Goal: Information Seeking & Learning: Check status

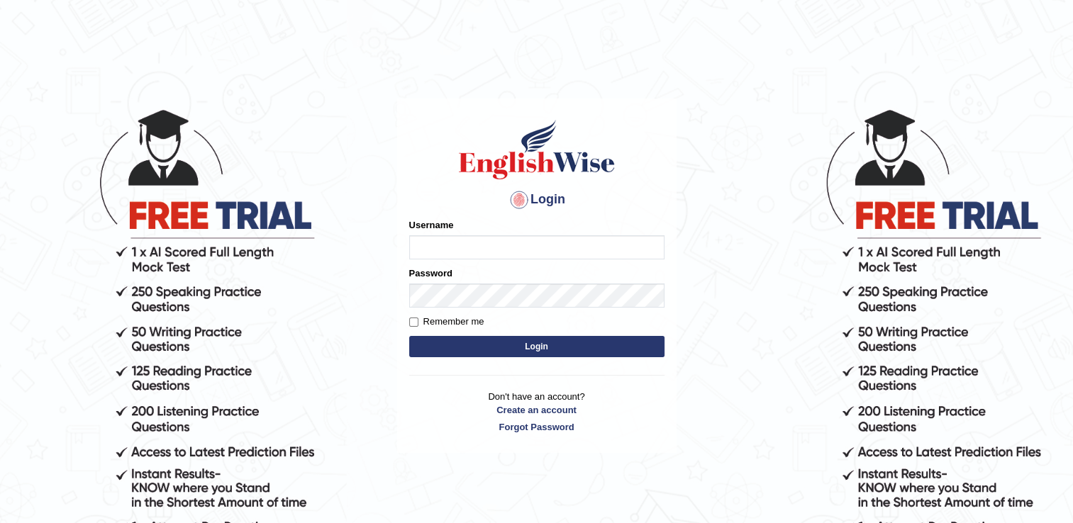
type input "Gurung28"
click at [518, 345] on button "Login" at bounding box center [536, 346] width 255 height 21
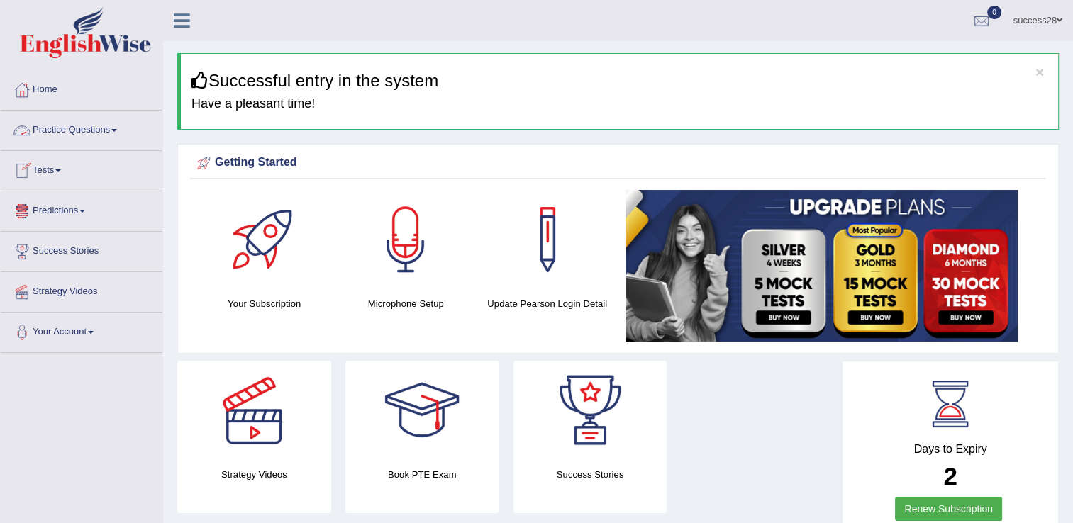
click at [112, 124] on link "Practice Questions" at bounding box center [82, 128] width 162 height 35
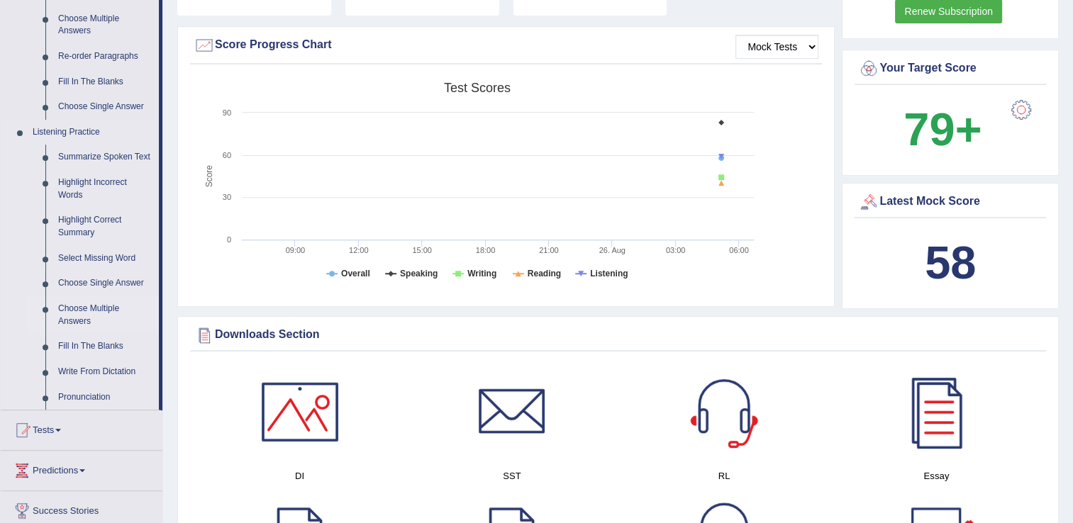
scroll to position [567, 0]
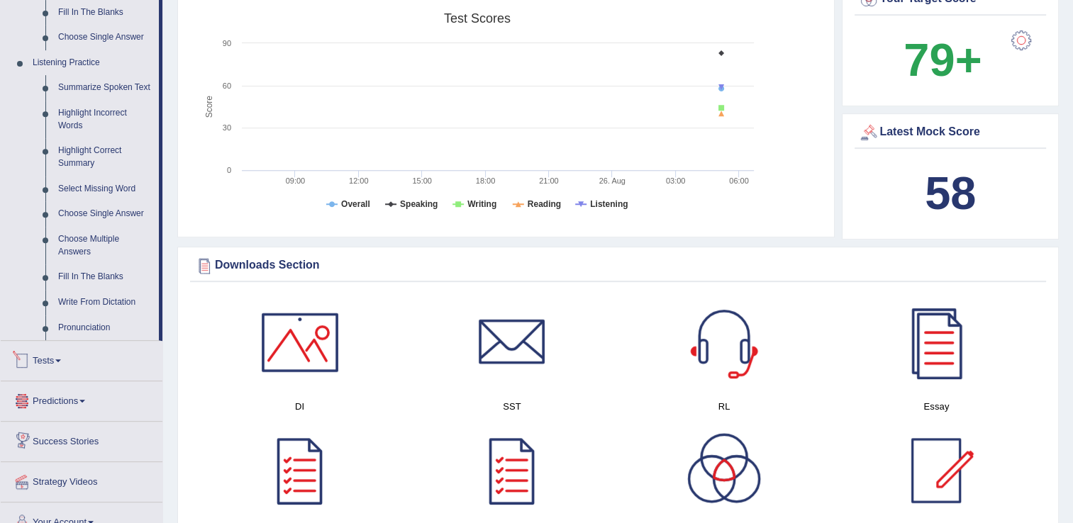
click at [49, 364] on link "Tests" at bounding box center [82, 358] width 162 height 35
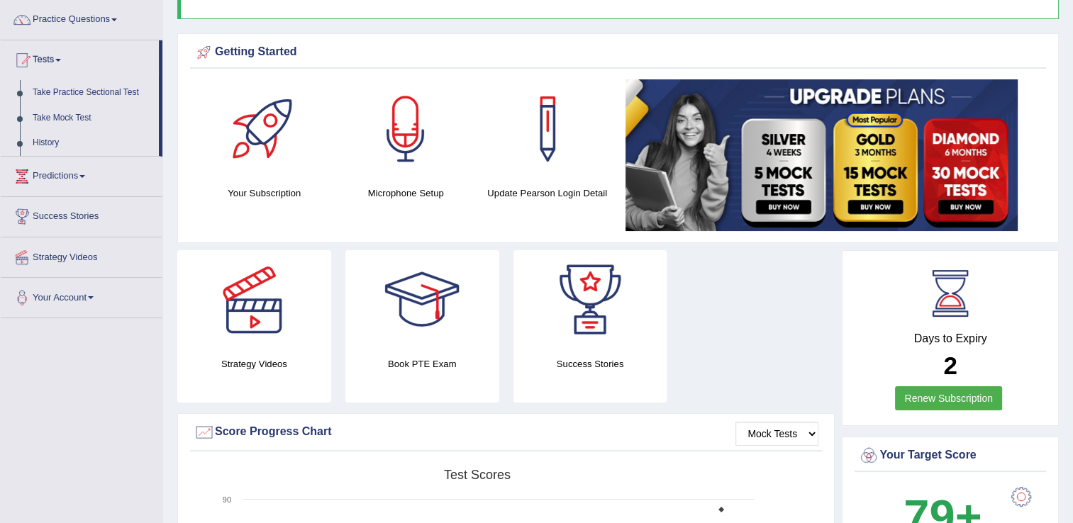
scroll to position [28, 0]
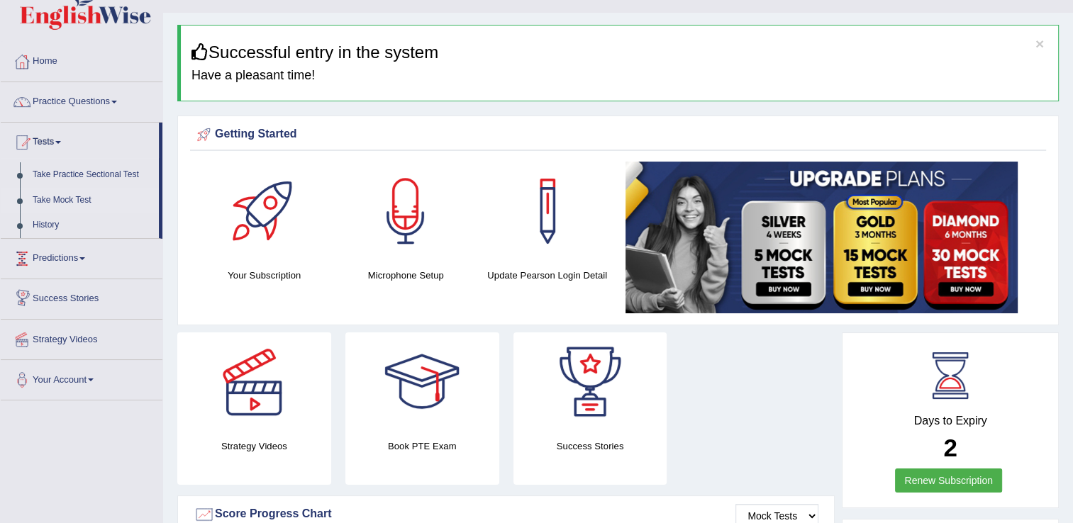
click at [69, 198] on link "Take Mock Test" at bounding box center [92, 201] width 133 height 26
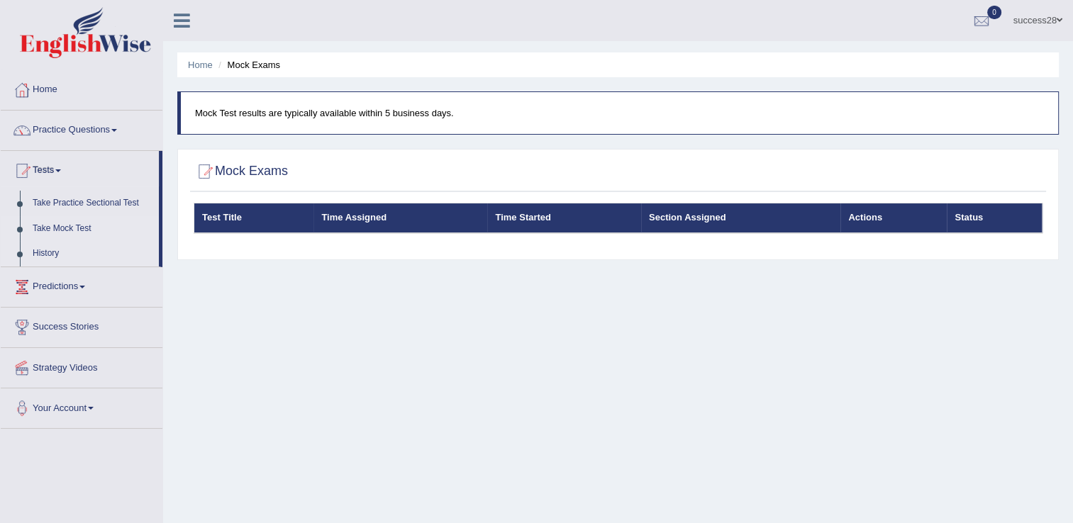
click at [46, 252] on link "History" at bounding box center [92, 254] width 133 height 26
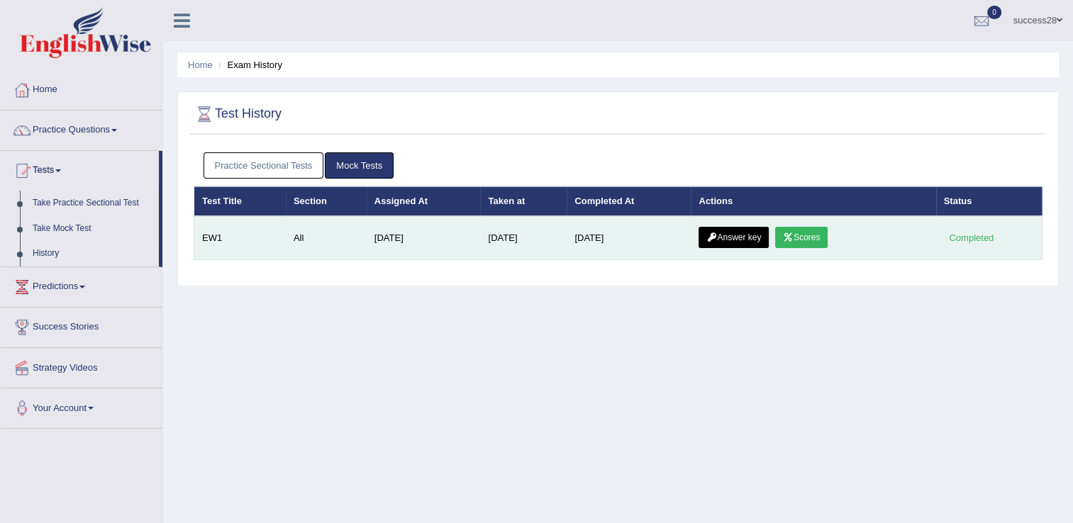
click at [754, 235] on link "Answer key" at bounding box center [733, 237] width 70 height 21
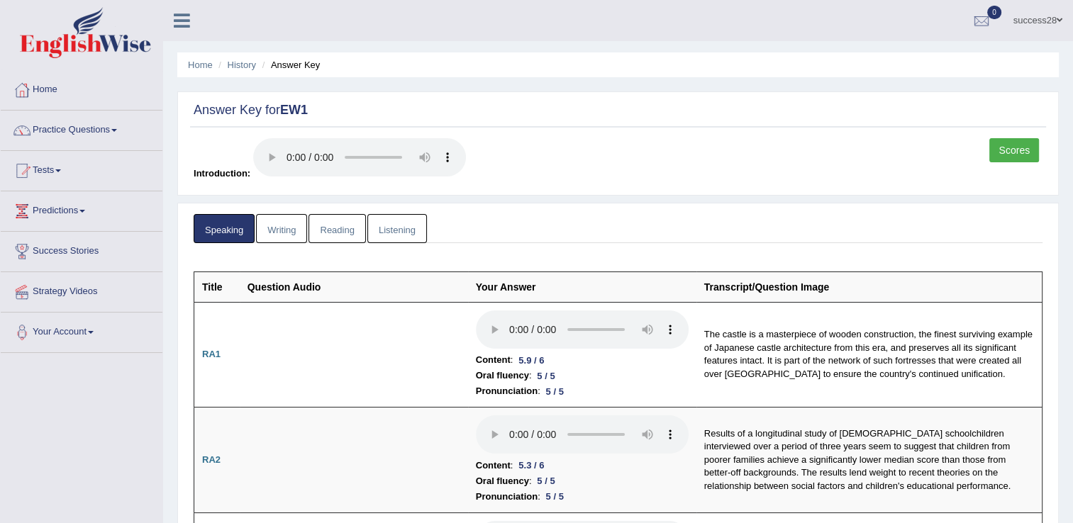
click at [281, 228] on link "Writing" at bounding box center [281, 228] width 51 height 29
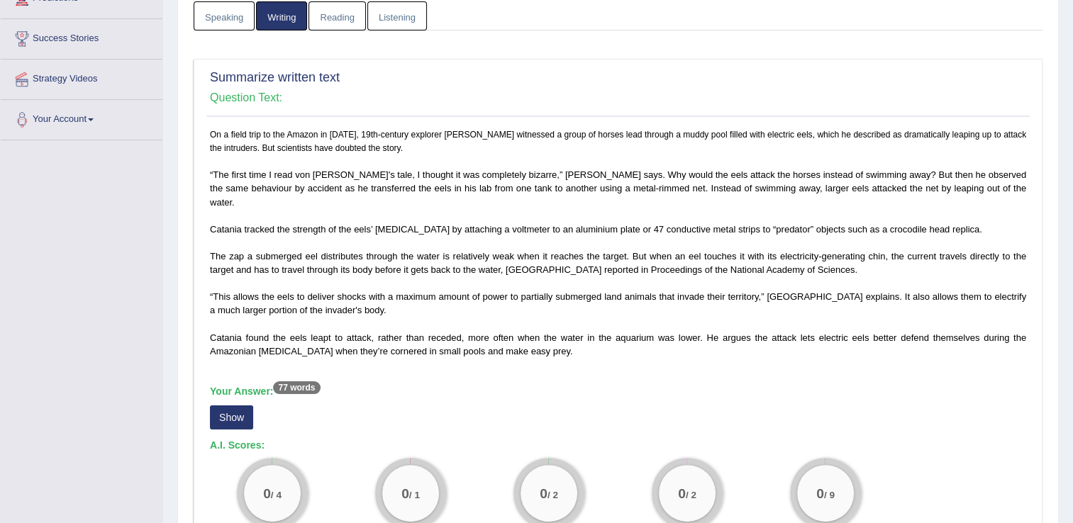
scroll to position [425, 0]
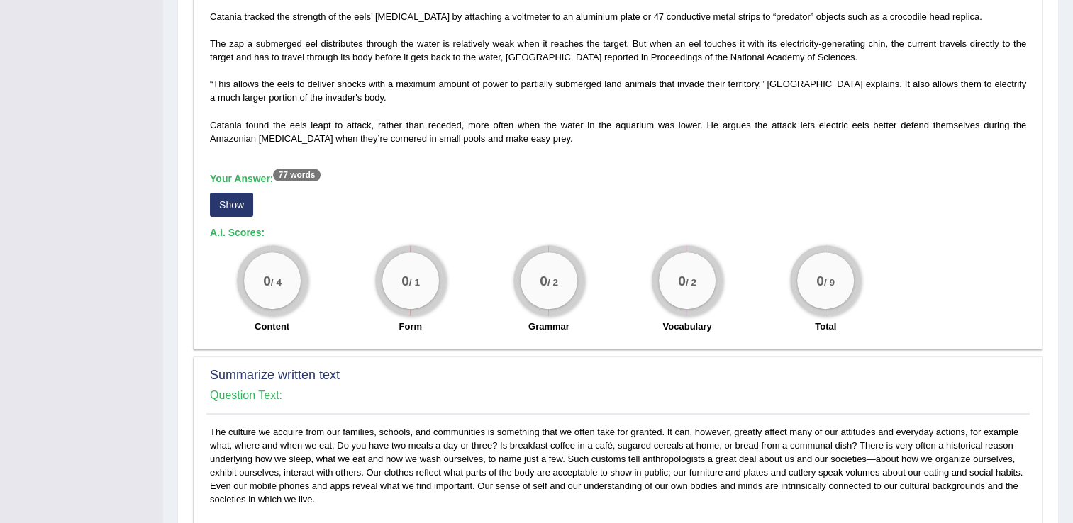
click at [235, 193] on button "Show" at bounding box center [231, 205] width 43 height 24
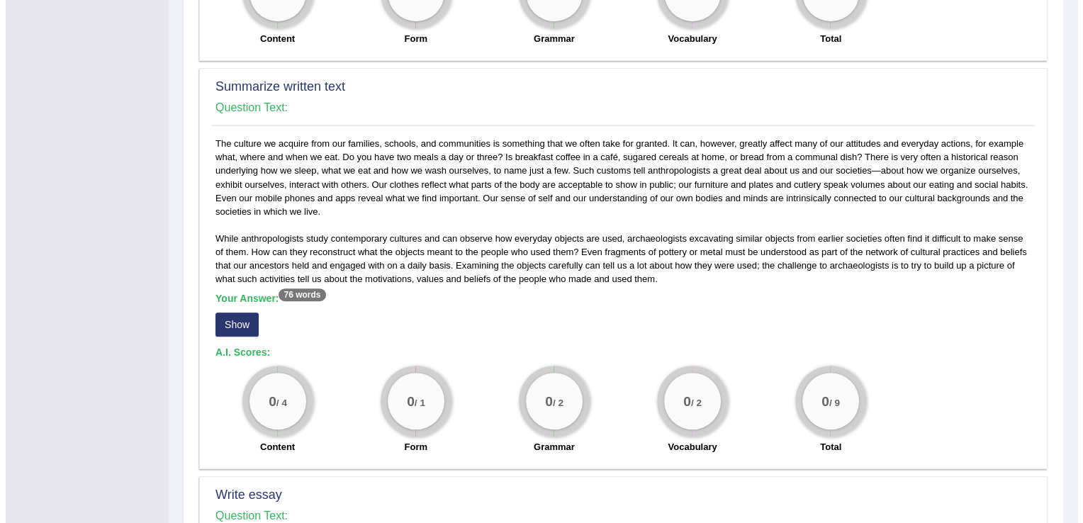
scroll to position [922, 0]
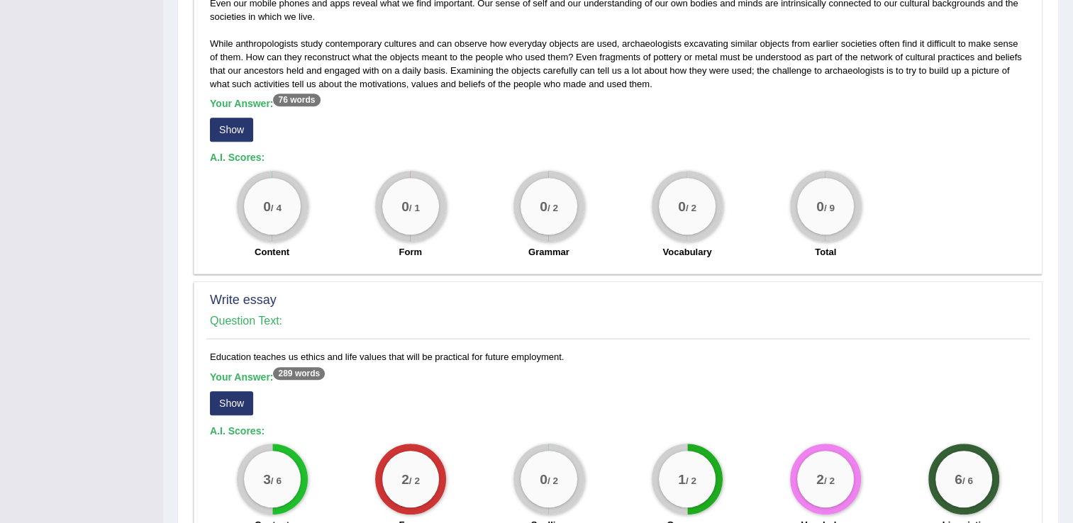
click at [239, 119] on button "Show" at bounding box center [231, 130] width 43 height 24
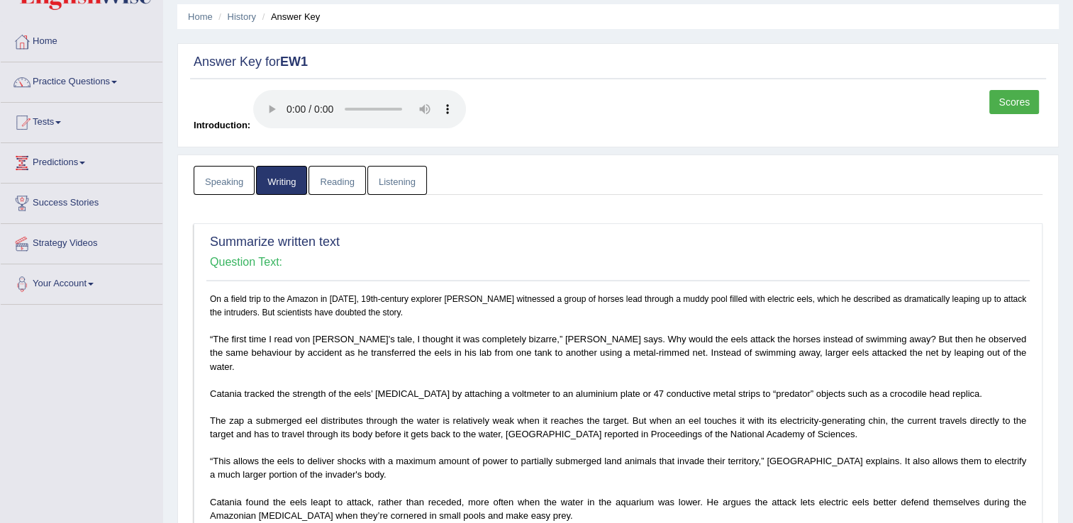
scroll to position [0, 0]
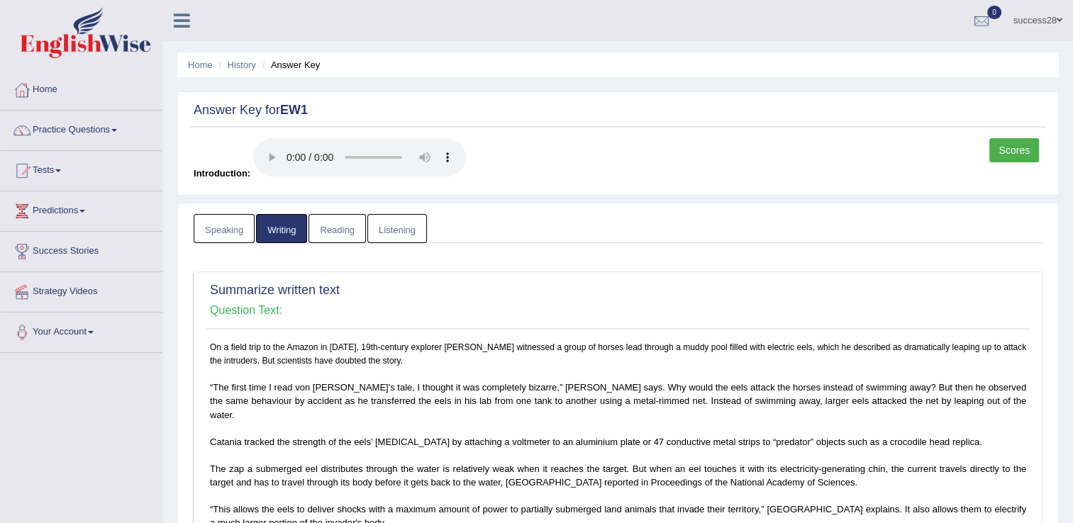
click at [333, 231] on link "Reading" at bounding box center [336, 228] width 57 height 29
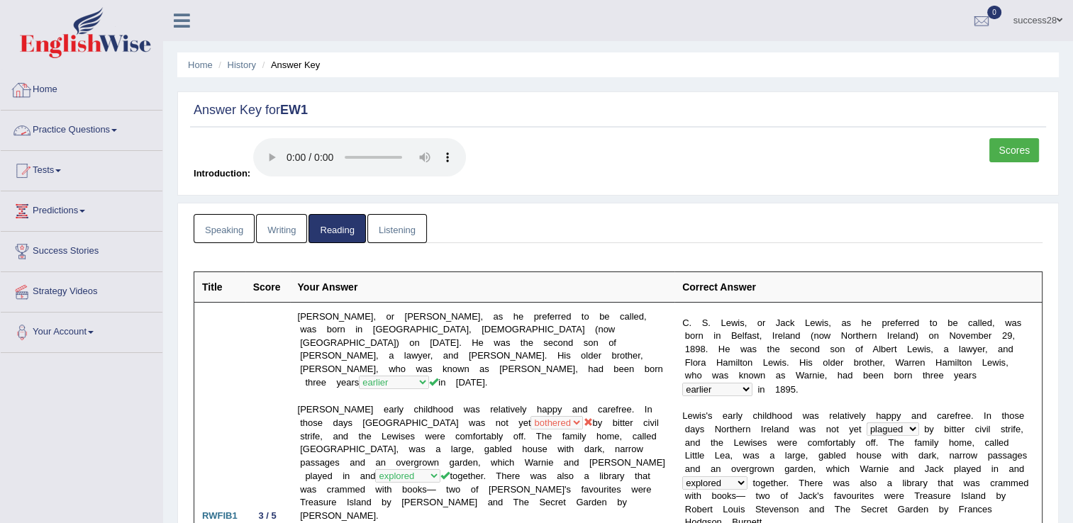
click at [71, 122] on link "Practice Questions" at bounding box center [82, 128] width 162 height 35
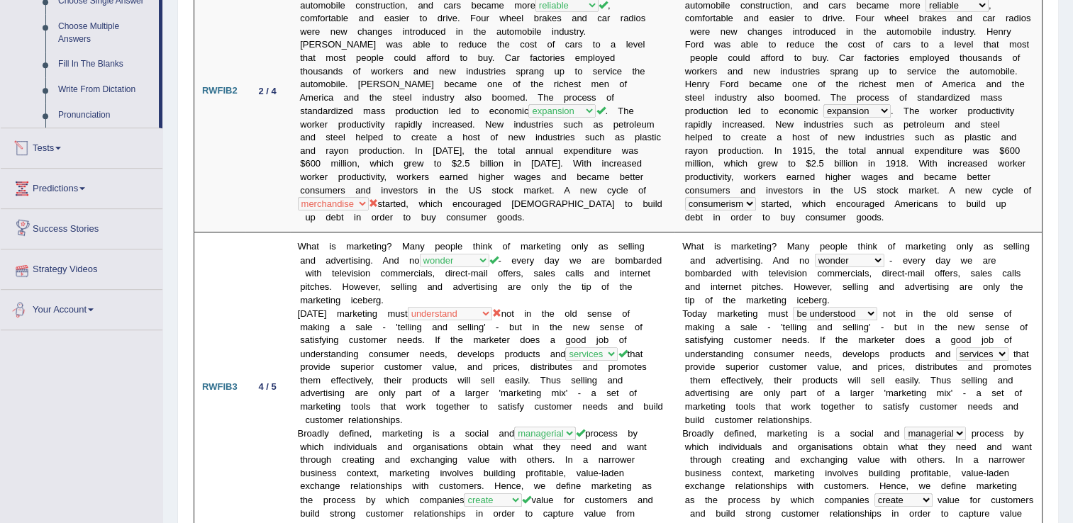
click at [50, 142] on link "Tests" at bounding box center [82, 145] width 162 height 35
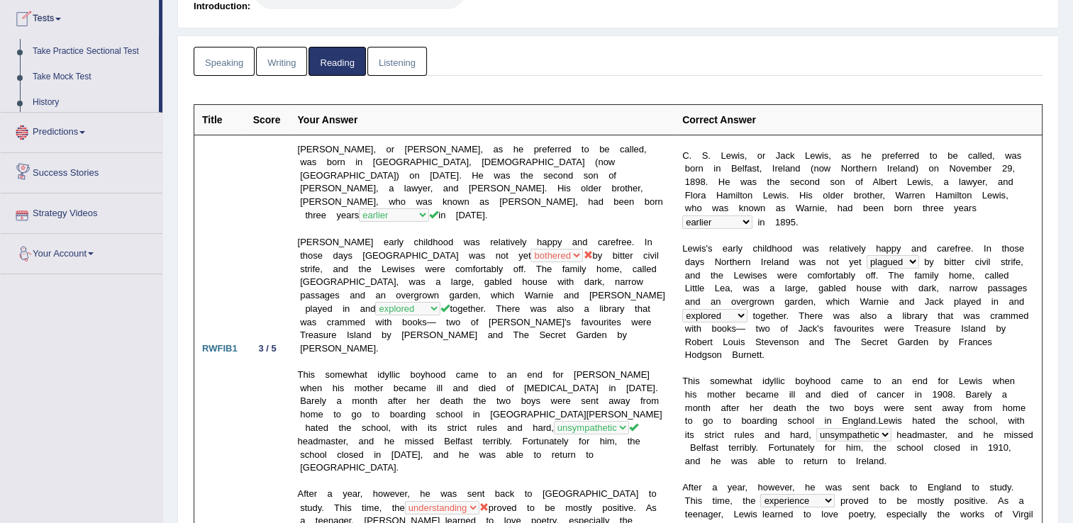
scroll to position [151, 0]
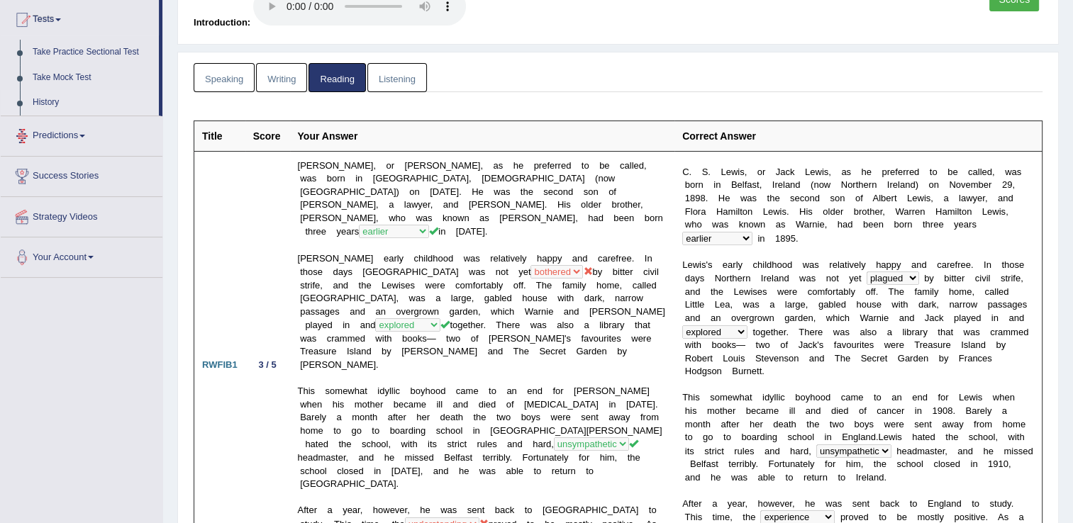
click at [45, 95] on link "History" at bounding box center [92, 103] width 133 height 26
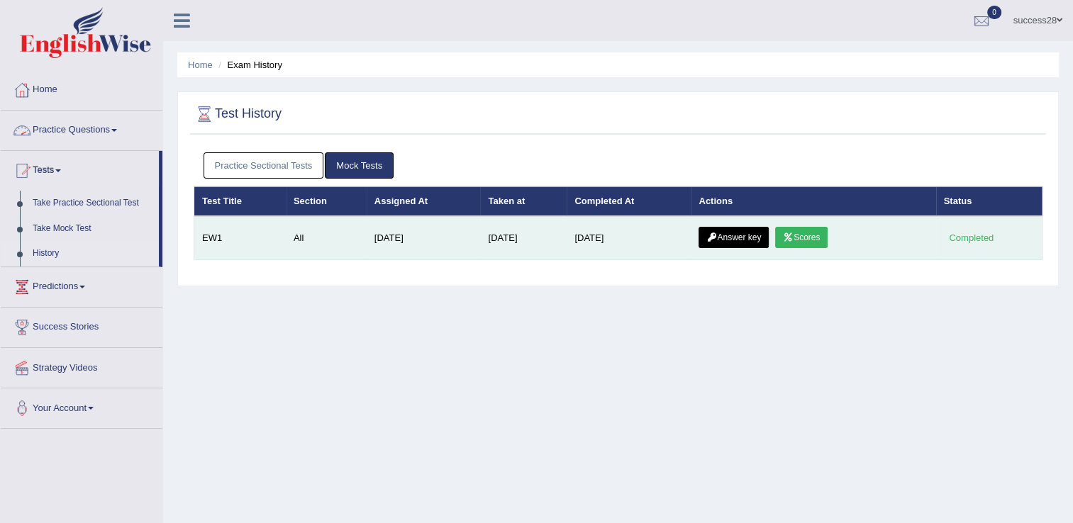
click at [812, 235] on link "Scores" at bounding box center [801, 237] width 52 height 21
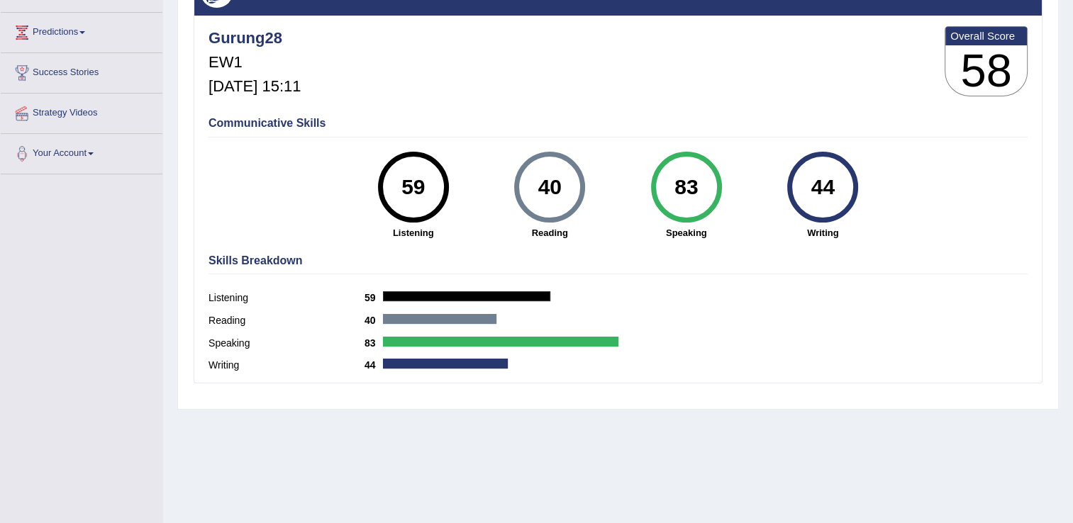
scroll to position [9, 0]
